Goal: Task Accomplishment & Management: Manage account settings

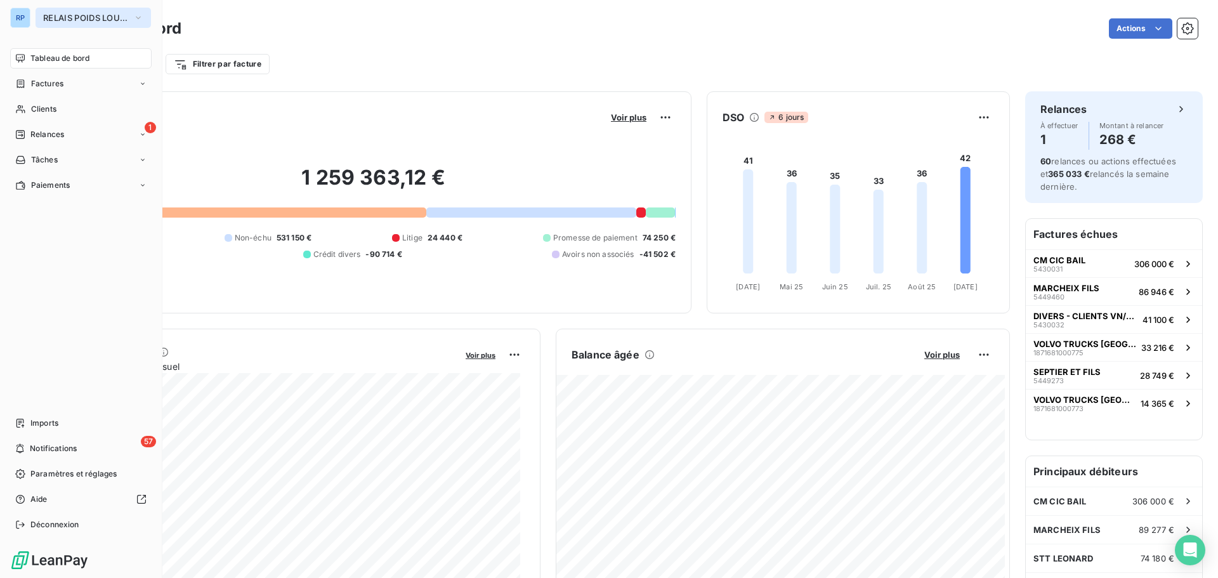
click at [72, 22] on span "RELAIS POIDS LOURDS AUVERGNE" at bounding box center [85, 18] width 85 height 10
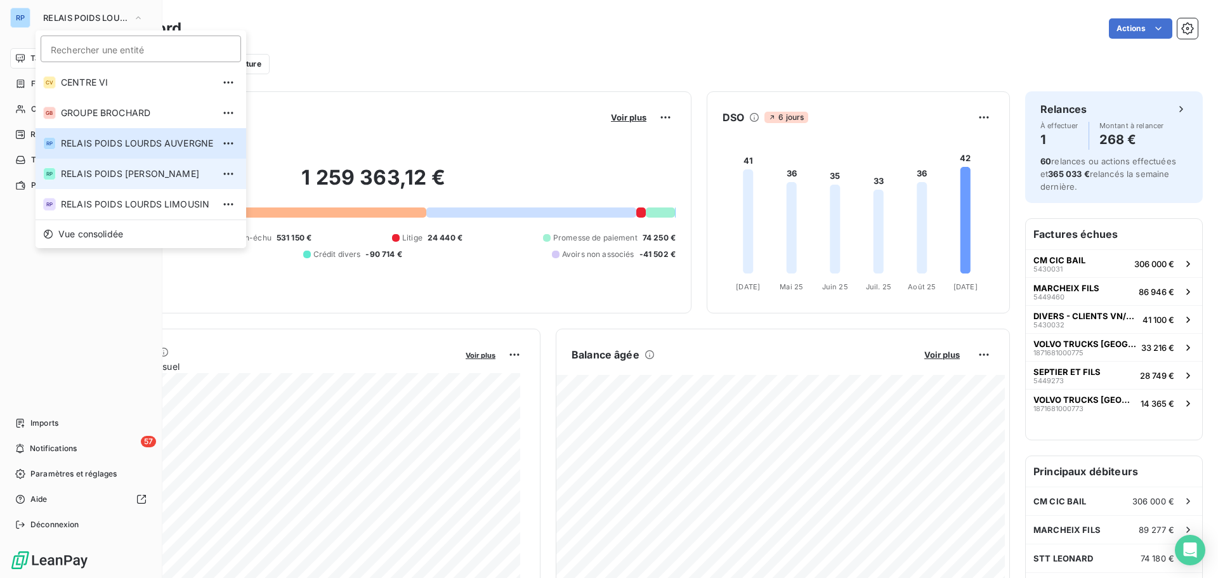
click at [164, 169] on span "RELAIS POIDS [PERSON_NAME]" at bounding box center [137, 173] width 152 height 13
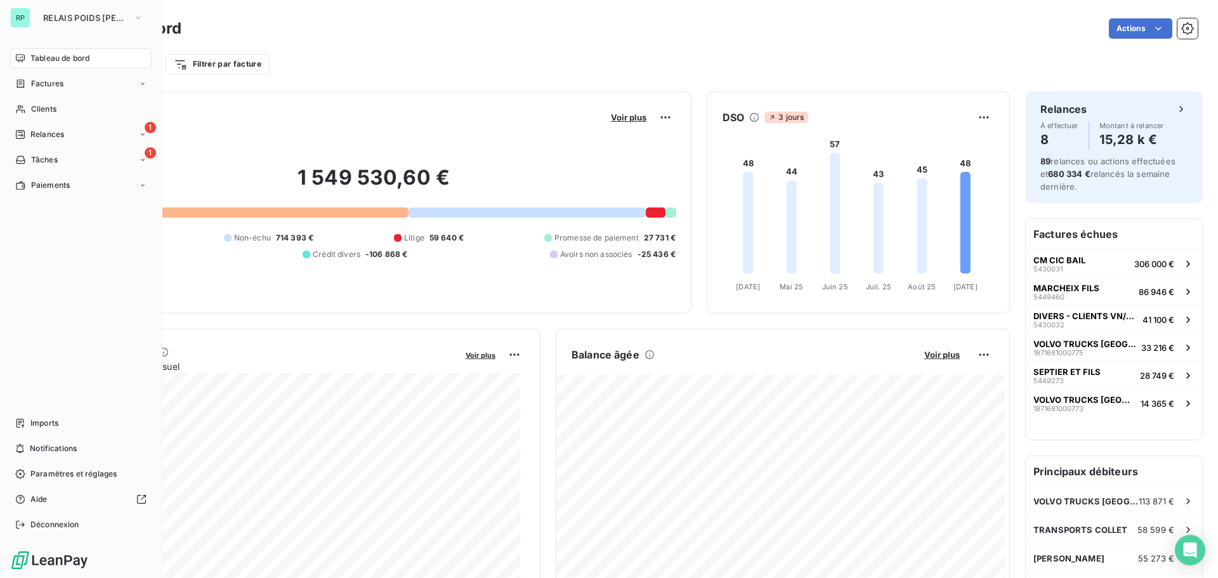
click at [49, 58] on span "Tableau de bord" at bounding box center [59, 58] width 59 height 11
click at [105, 13] on span "RELAIS POIDS [PERSON_NAME]" at bounding box center [85, 18] width 85 height 10
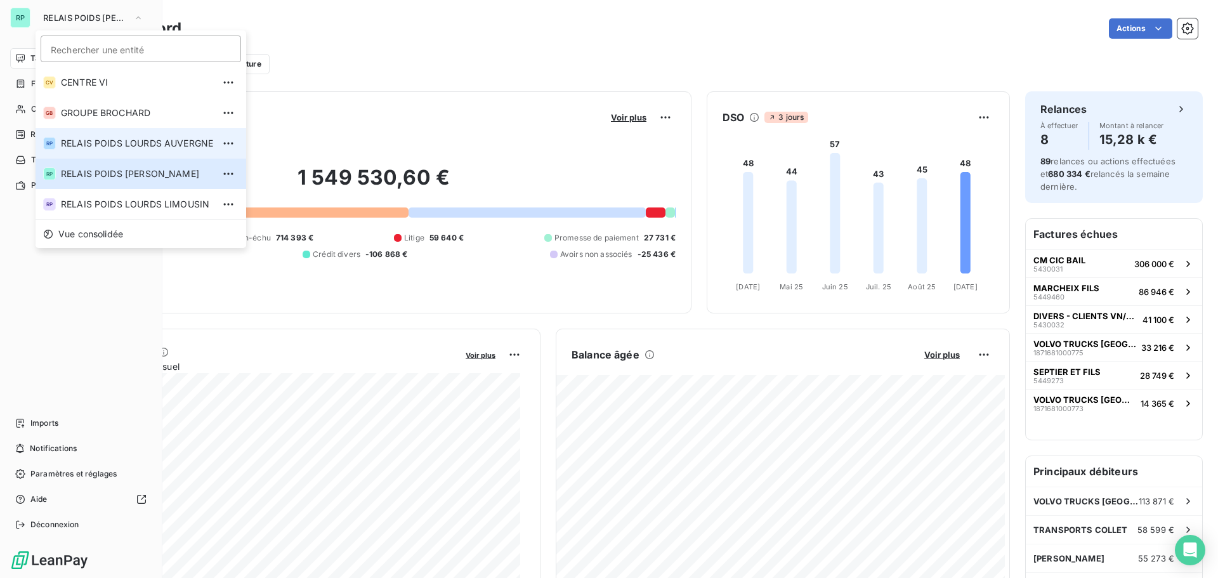
click at [158, 136] on li "RP RELAIS POIDS LOURDS AUVERGNE" at bounding box center [141, 143] width 211 height 30
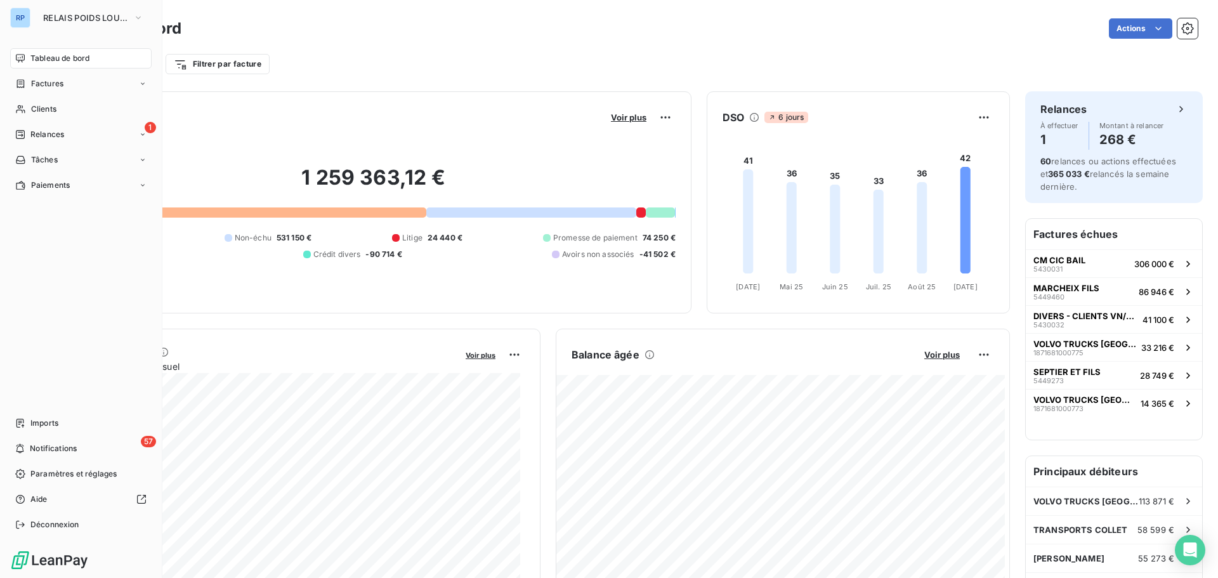
click at [93, 56] on div "Tableau de bord" at bounding box center [80, 58] width 141 height 20
click at [110, 15] on span "RELAIS POIDS LOURDS AUVERGNE" at bounding box center [85, 18] width 85 height 10
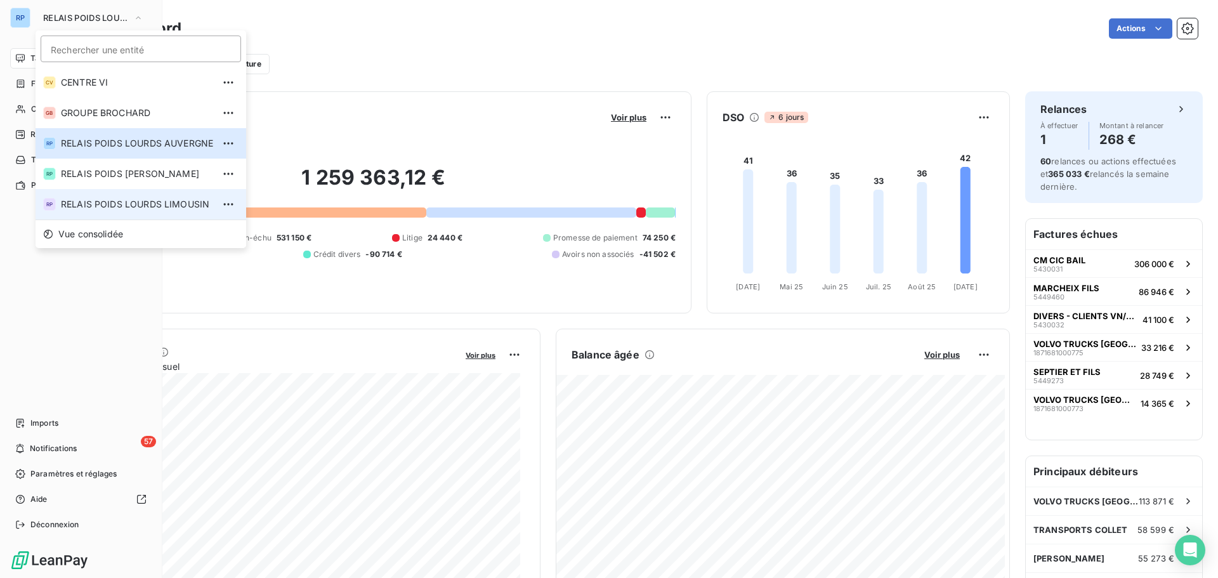
click at [147, 200] on span "RELAIS POIDS LOURDS LIMOUSIN" at bounding box center [137, 204] width 152 height 13
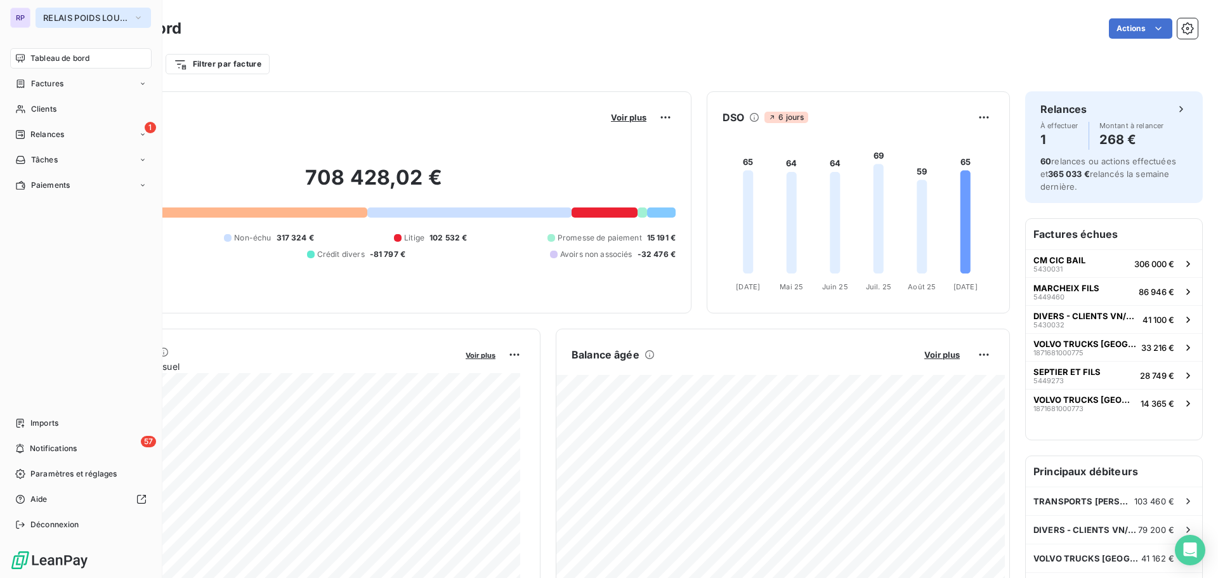
click at [95, 15] on span "RELAIS POIDS LOURDS LIMOUSIN" at bounding box center [85, 18] width 85 height 10
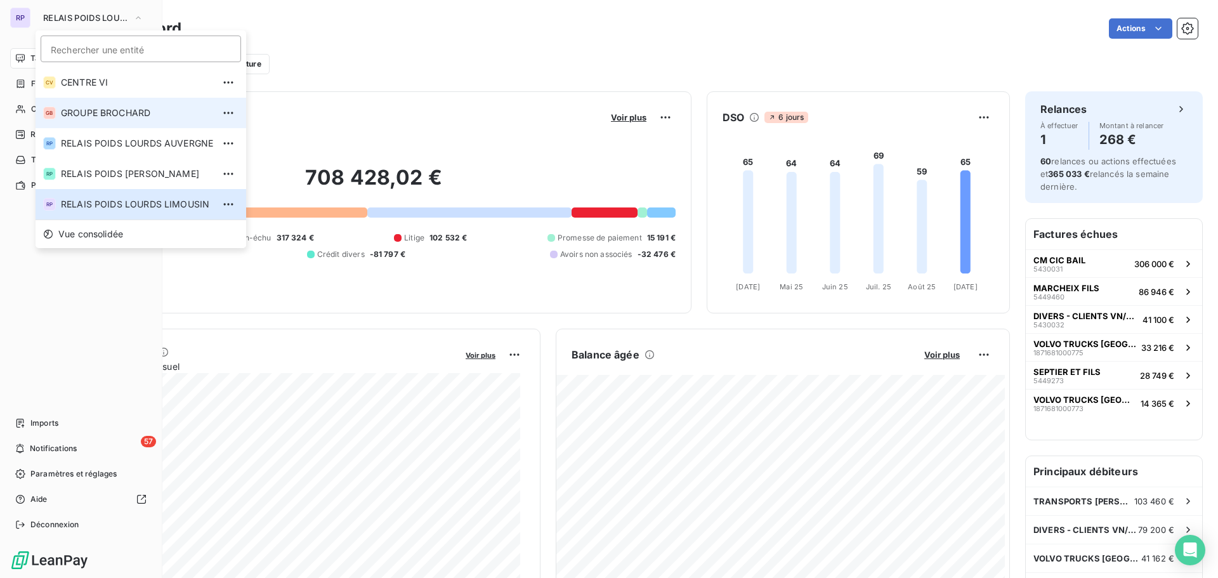
click at [137, 112] on span "GROUPE BROCHARD" at bounding box center [137, 113] width 152 height 13
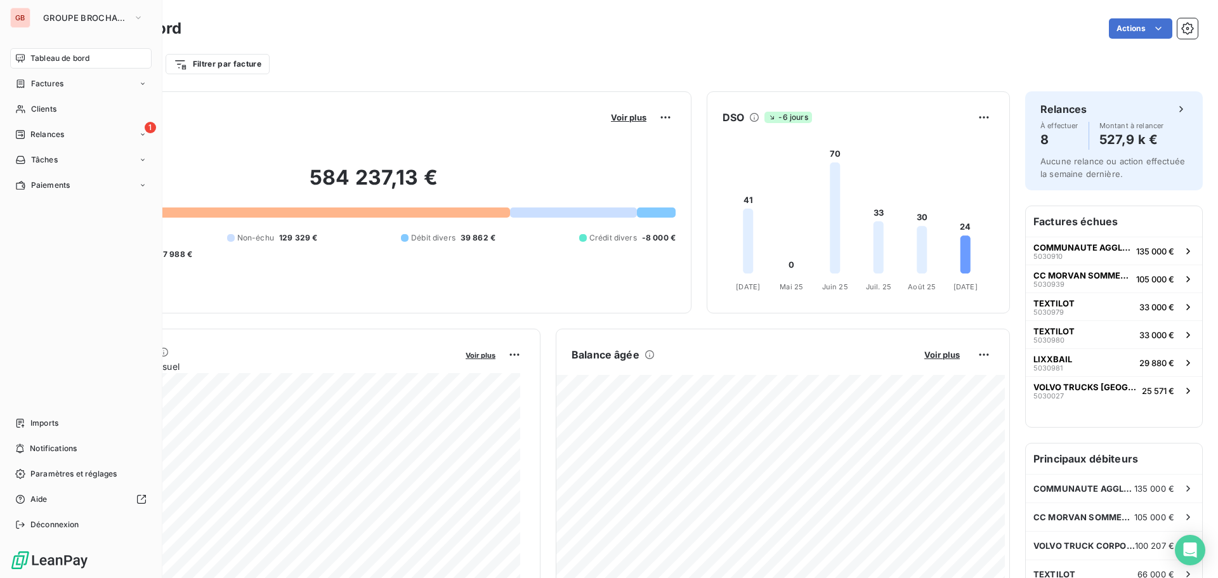
click at [104, 6] on div "GB GROUPE BROCHARD Tableau de bord Factures Clients 1 Relances Tâches Paiements…" at bounding box center [81, 289] width 162 height 578
click at [105, 16] on span "GROUPE BROCHARD" at bounding box center [85, 18] width 85 height 10
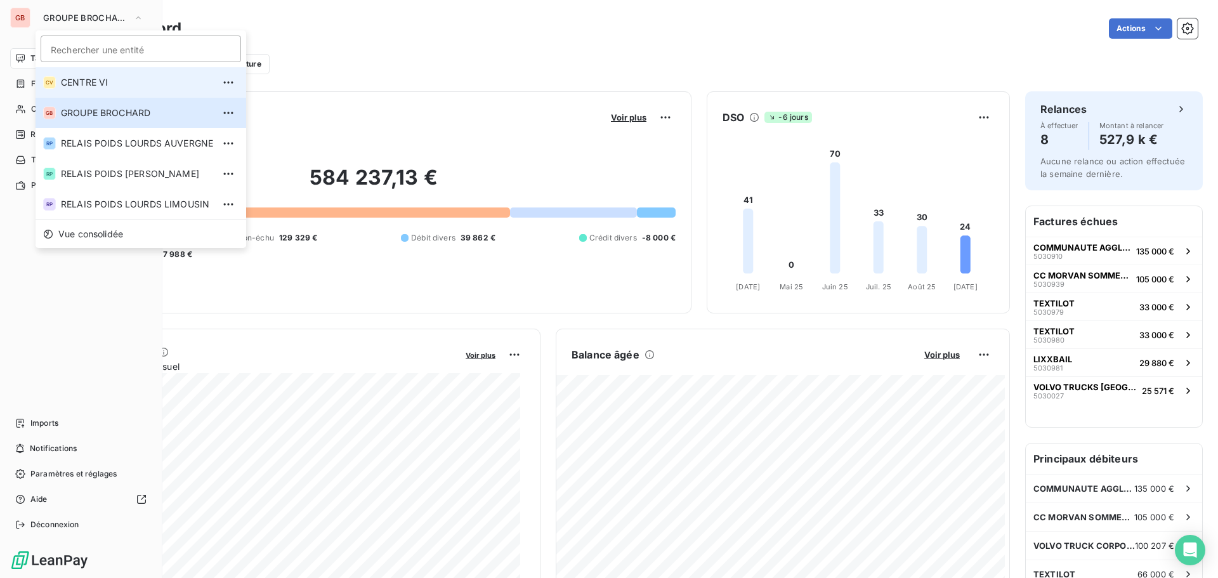
click at [133, 87] on span "CENTRE VI" at bounding box center [137, 82] width 152 height 13
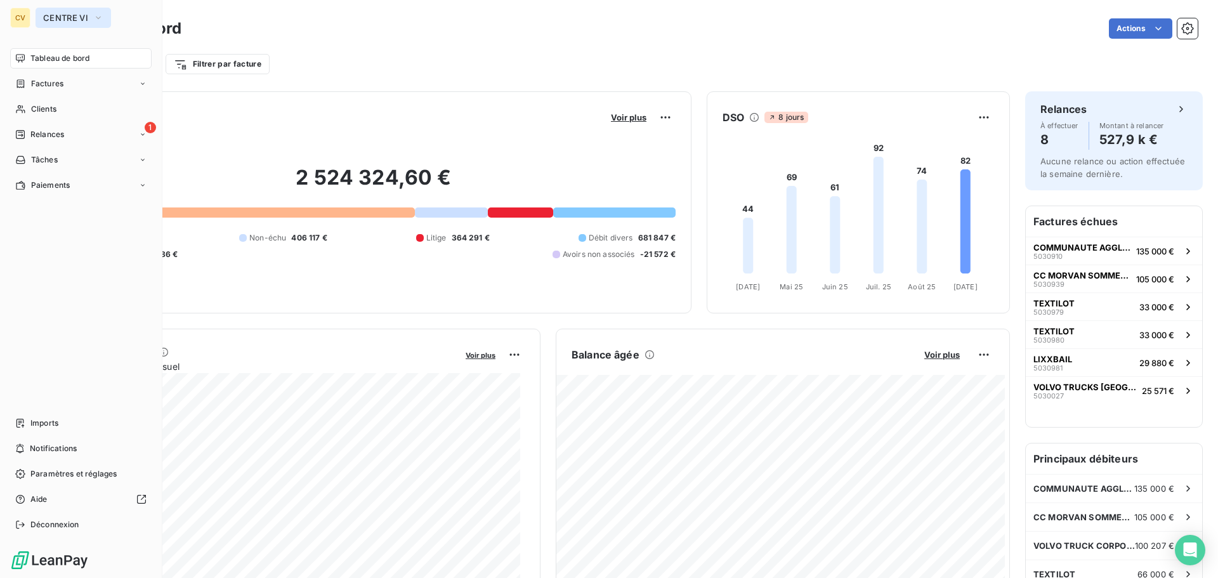
click at [72, 17] on span "CENTRE VI" at bounding box center [65, 18] width 45 height 10
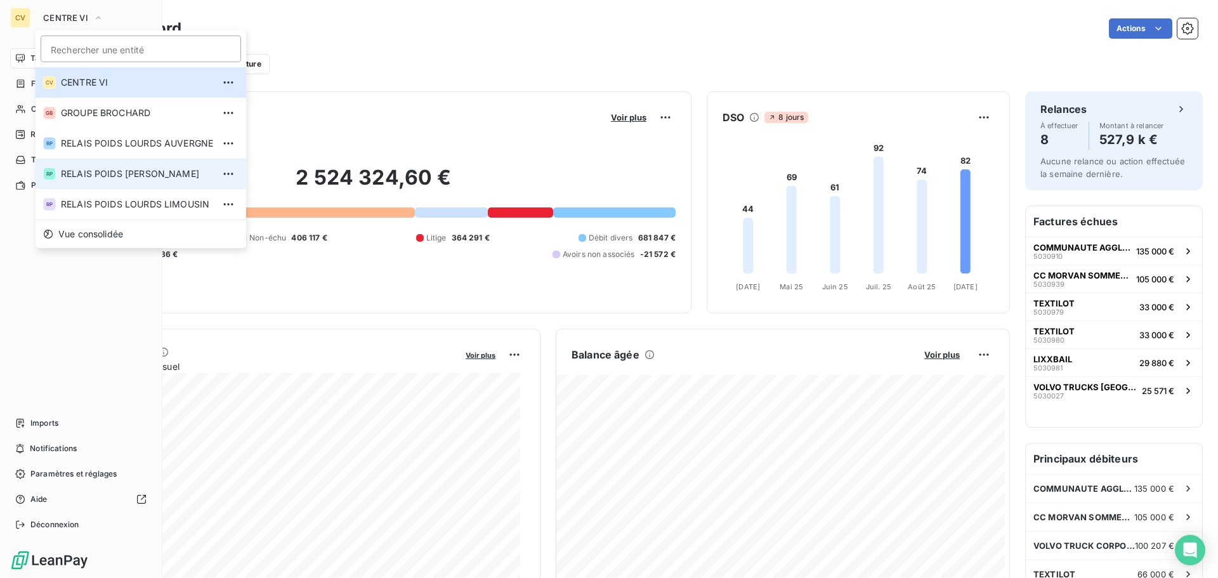
click at [156, 171] on span "RELAIS POIDS [PERSON_NAME]" at bounding box center [137, 173] width 152 height 13
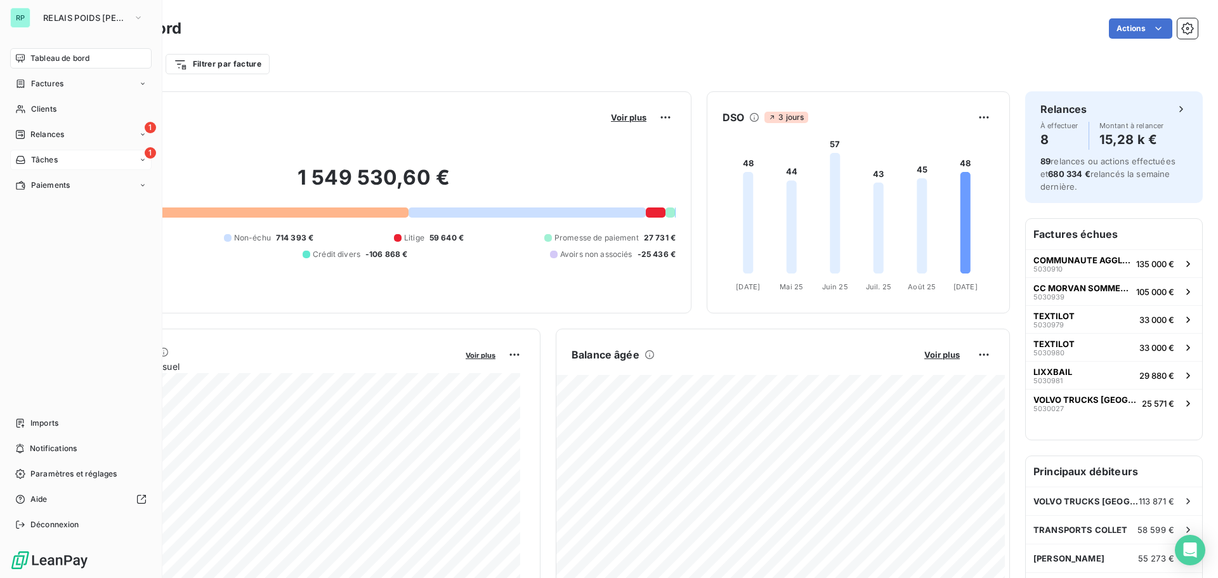
click at [47, 159] on span "Tâches" at bounding box center [44, 159] width 27 height 11
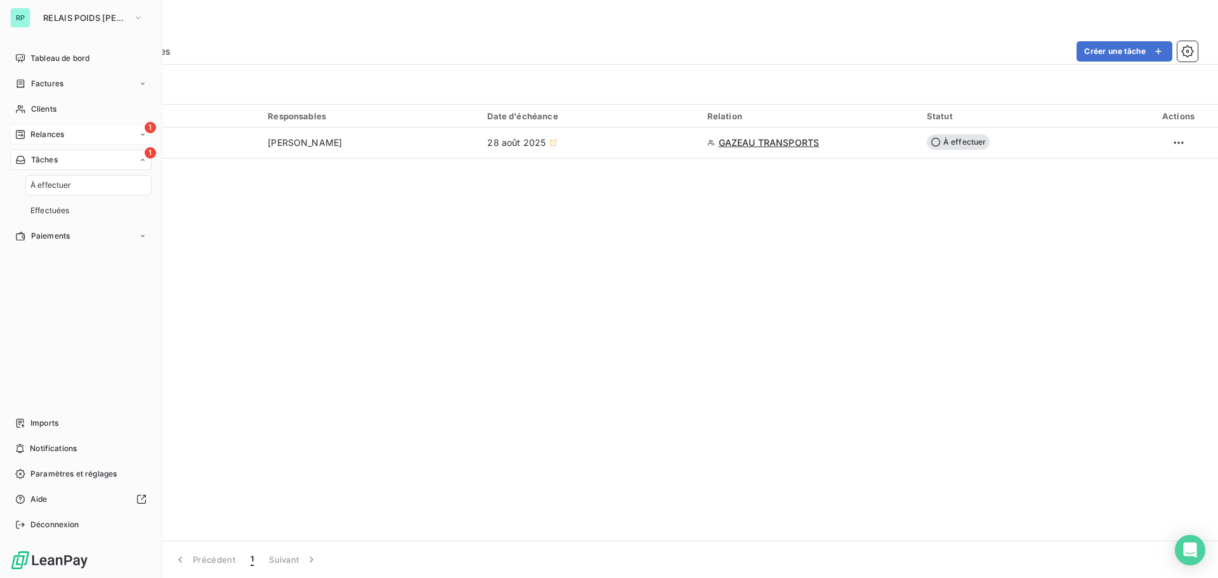
click at [53, 131] on span "Relances" at bounding box center [47, 134] width 34 height 11
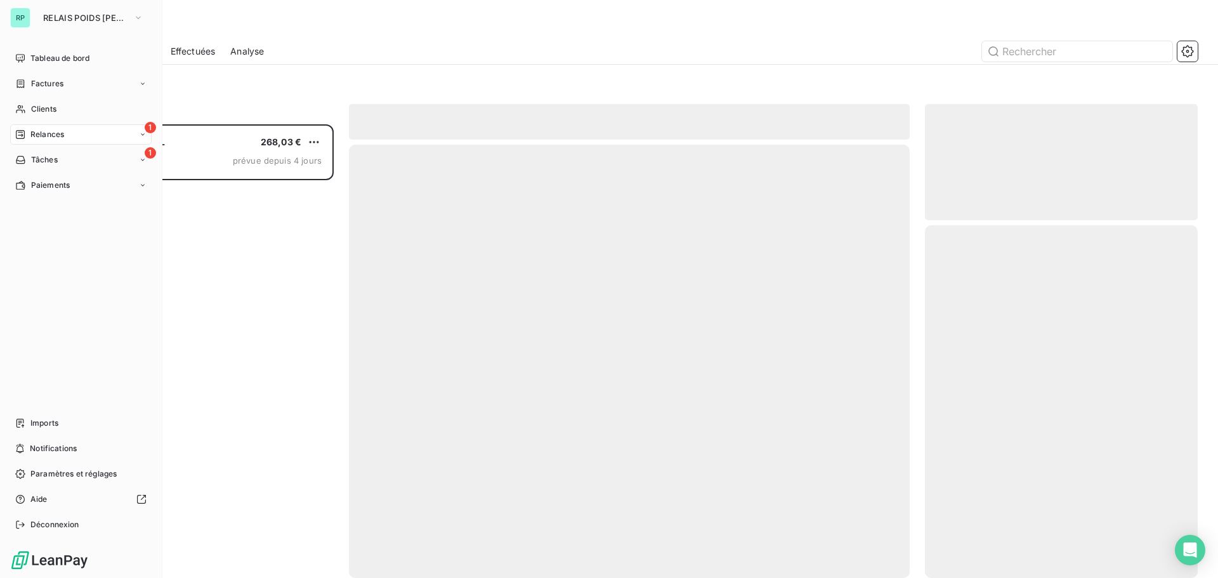
scroll to position [444, 263]
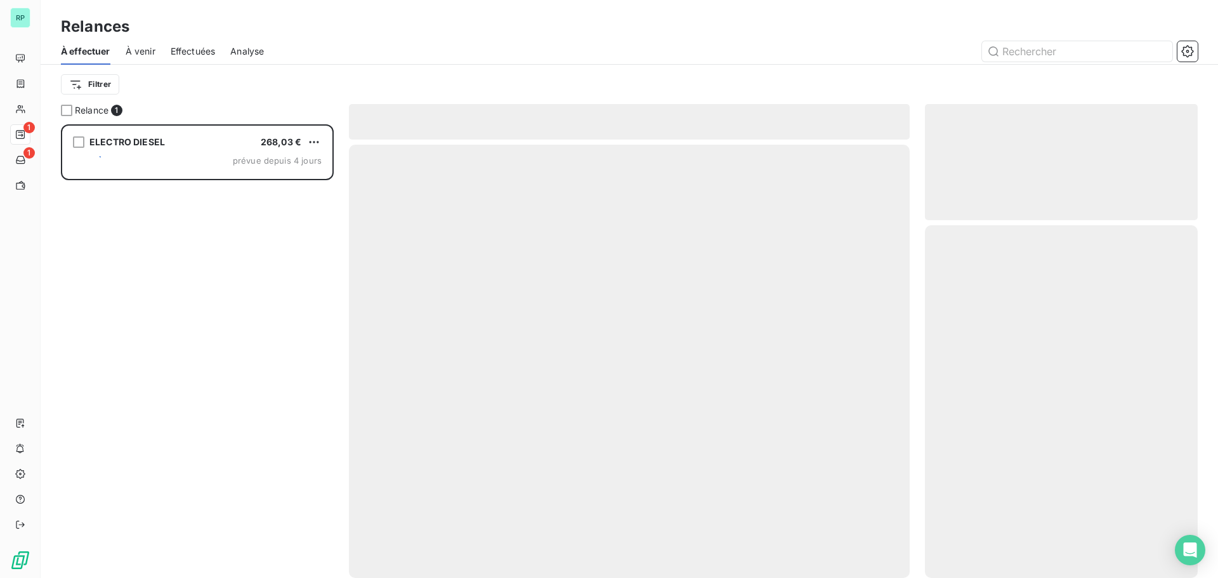
click at [286, 25] on div "Relances" at bounding box center [629, 26] width 1177 height 23
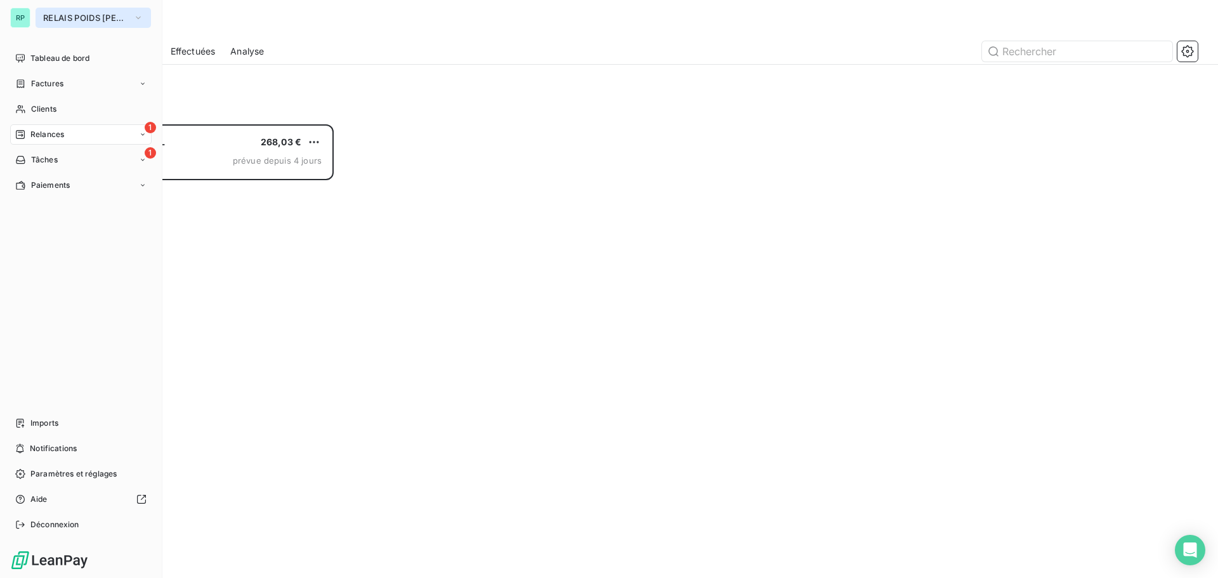
click at [49, 13] on span "RELAIS POIDS [PERSON_NAME]" at bounding box center [85, 18] width 85 height 10
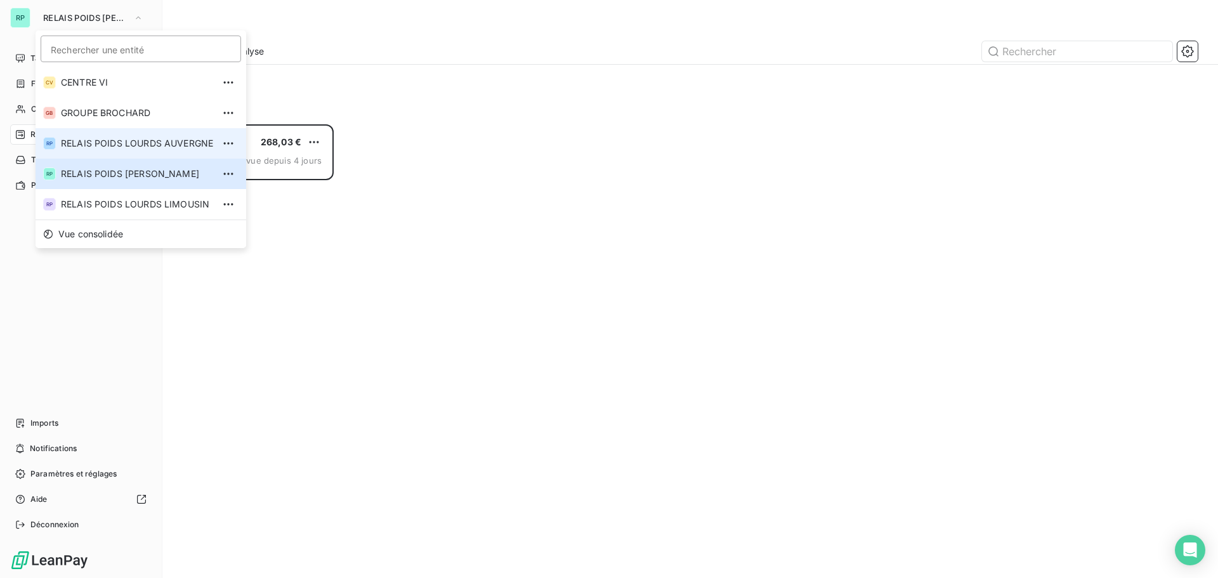
click at [134, 143] on span "RELAIS POIDS LOURDS AUVERGNE" at bounding box center [137, 143] width 152 height 13
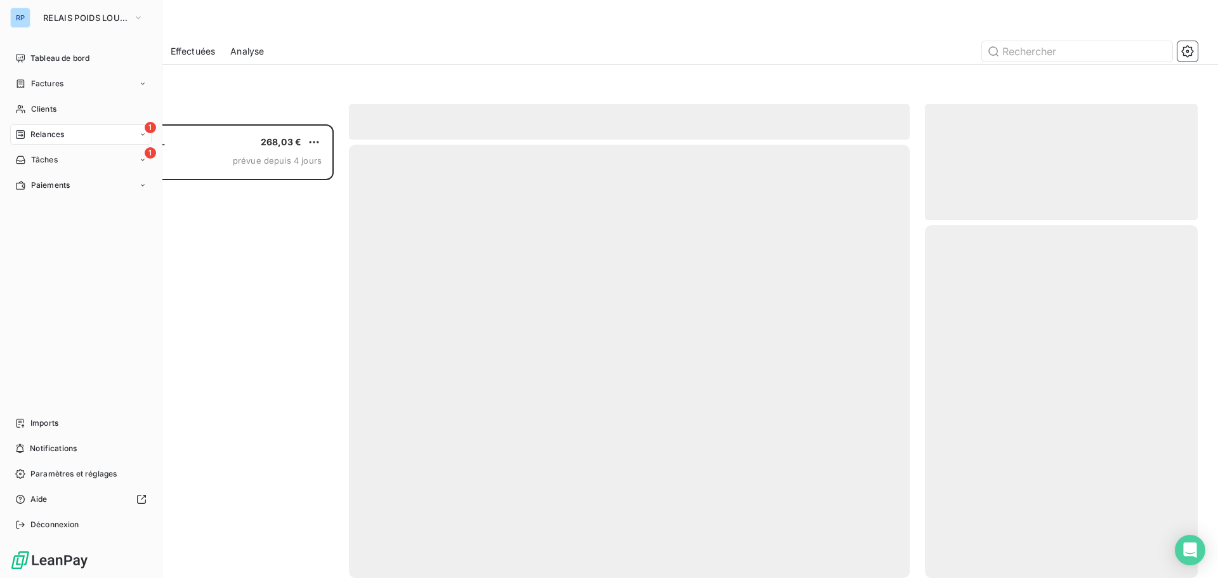
scroll to position [444, 263]
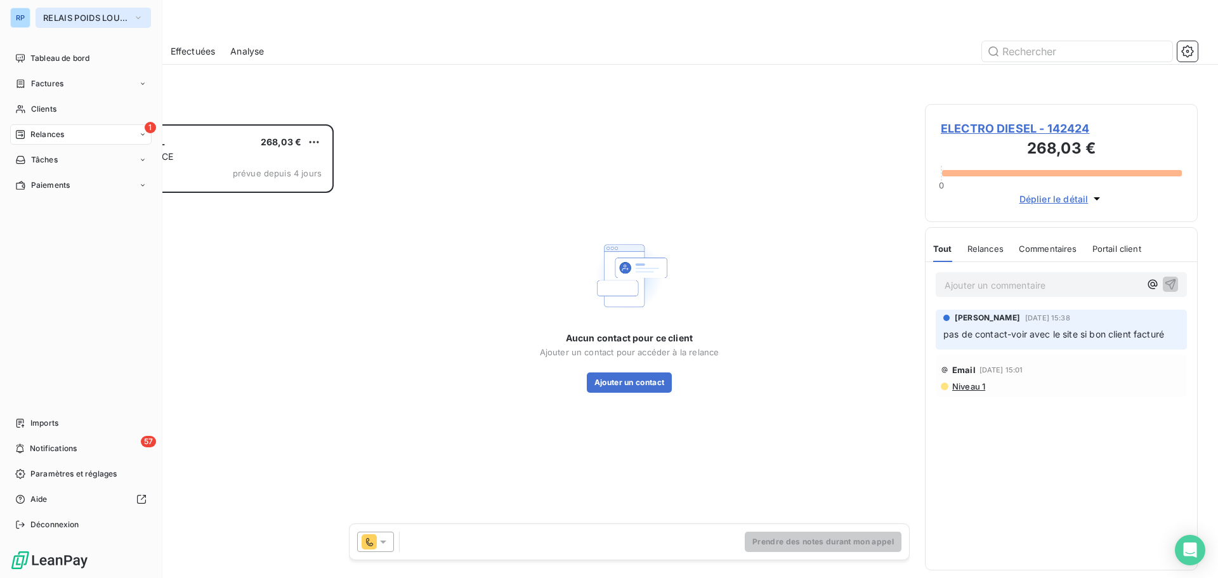
click at [85, 15] on span "RELAIS POIDS LOURDS AUVERGNE" at bounding box center [85, 18] width 85 height 10
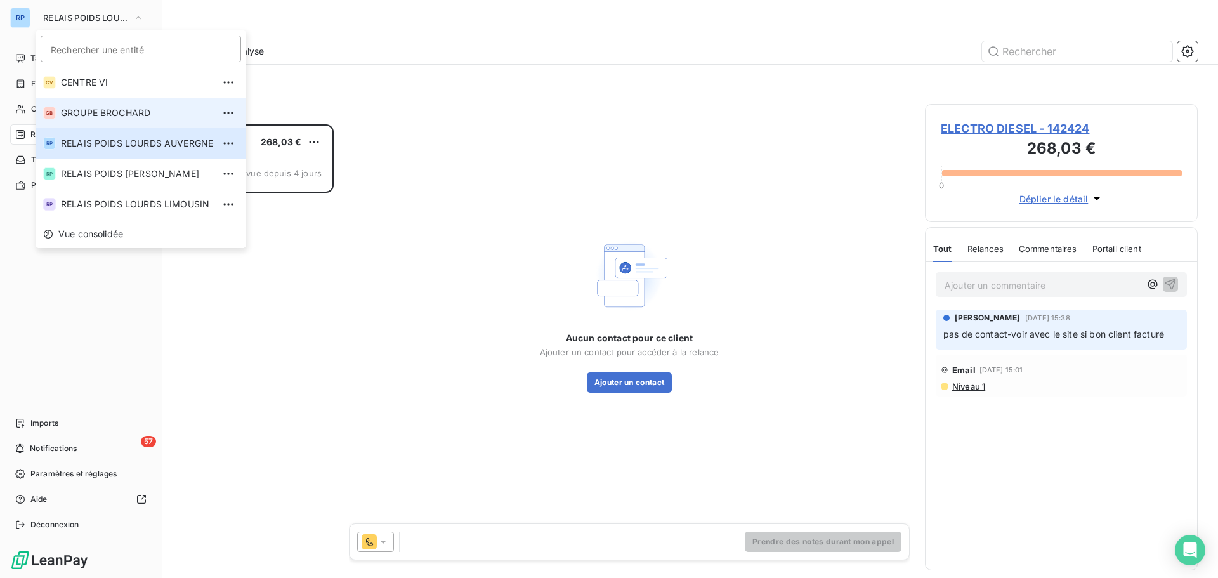
click at [157, 110] on span "GROUPE BROCHARD" at bounding box center [137, 113] width 152 height 13
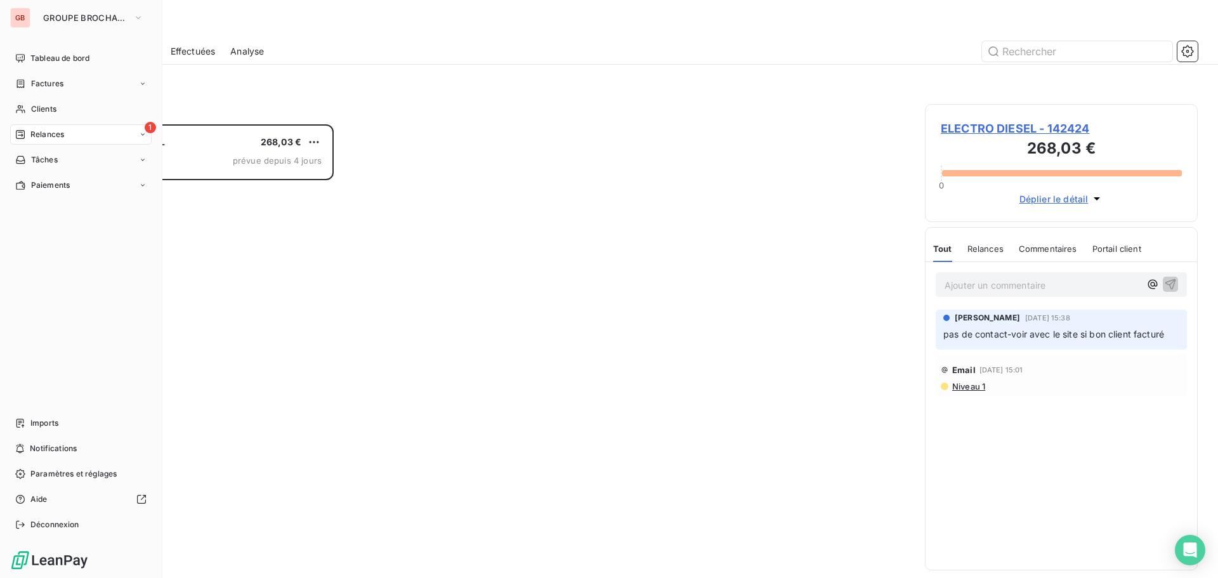
scroll to position [444, 263]
